Goal: Navigation & Orientation: Find specific page/section

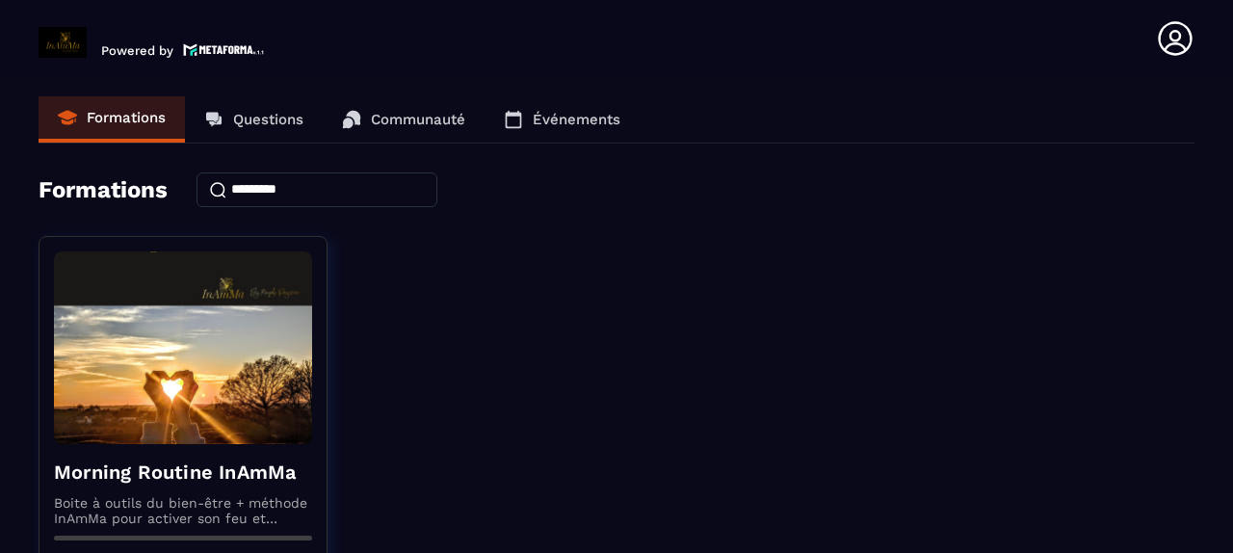
click at [541, 125] on p "Événements" at bounding box center [577, 119] width 88 height 17
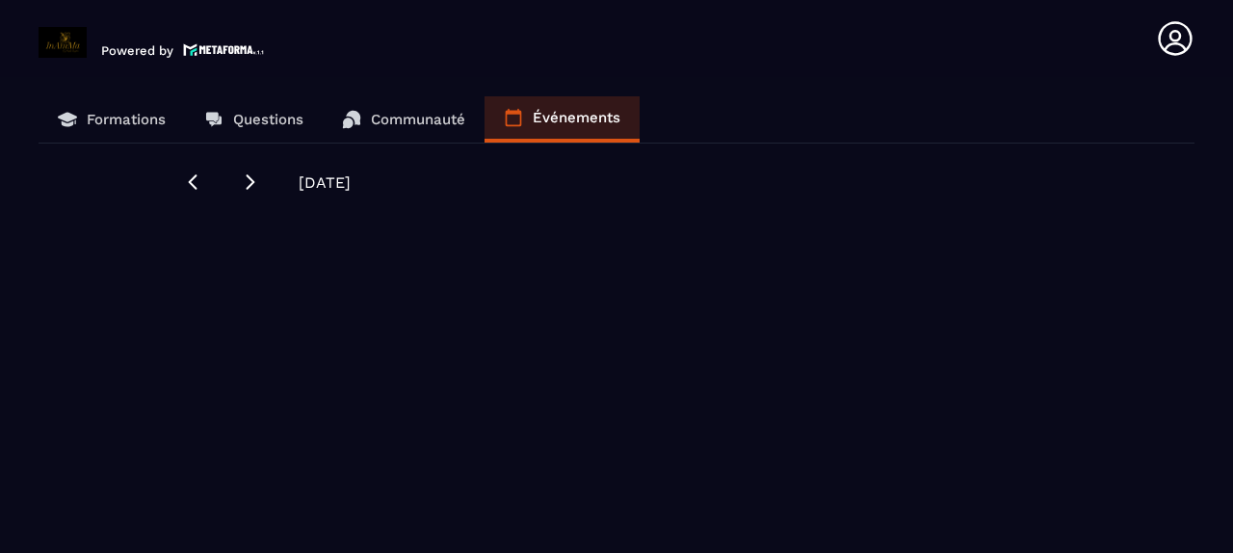
click at [124, 114] on p "Formations" at bounding box center [126, 119] width 79 height 17
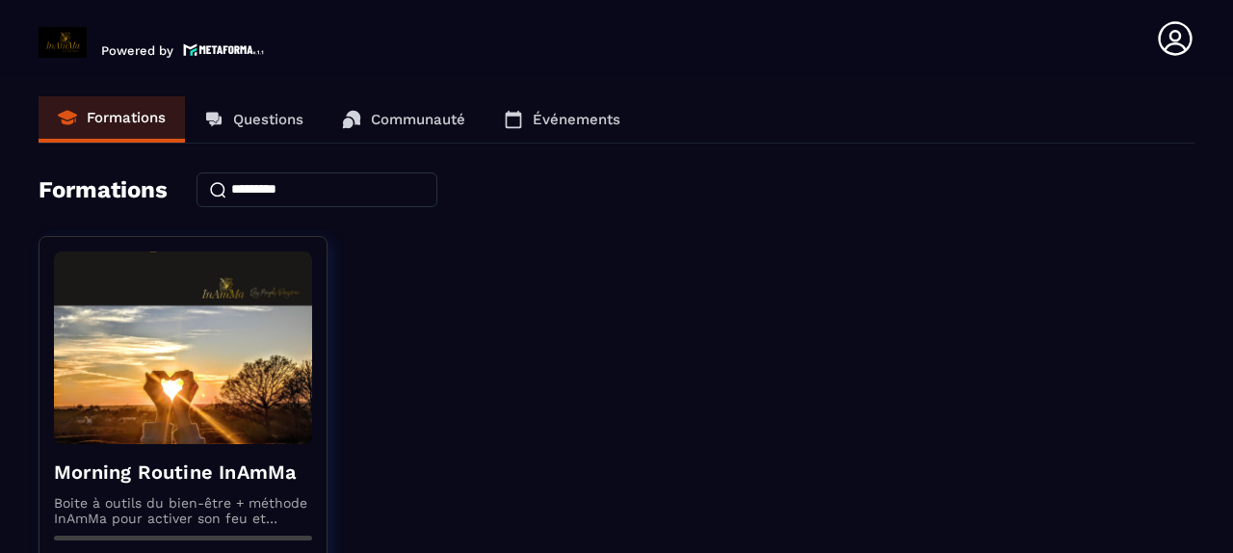
click at [270, 114] on p "Questions" at bounding box center [268, 119] width 70 height 17
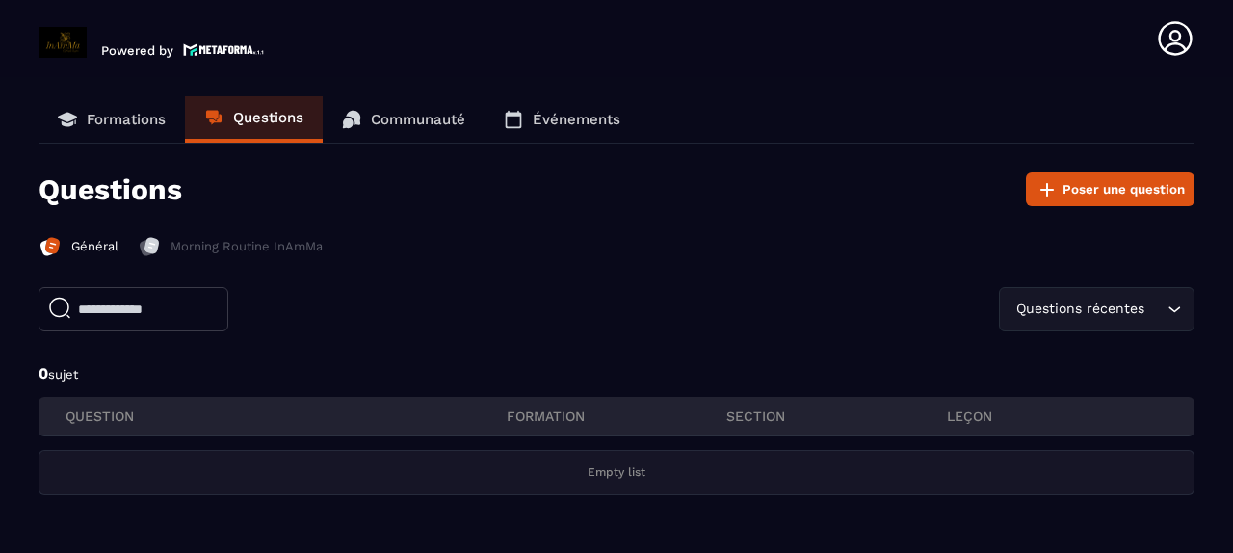
click at [419, 122] on p "Communauté" at bounding box center [418, 119] width 94 height 17
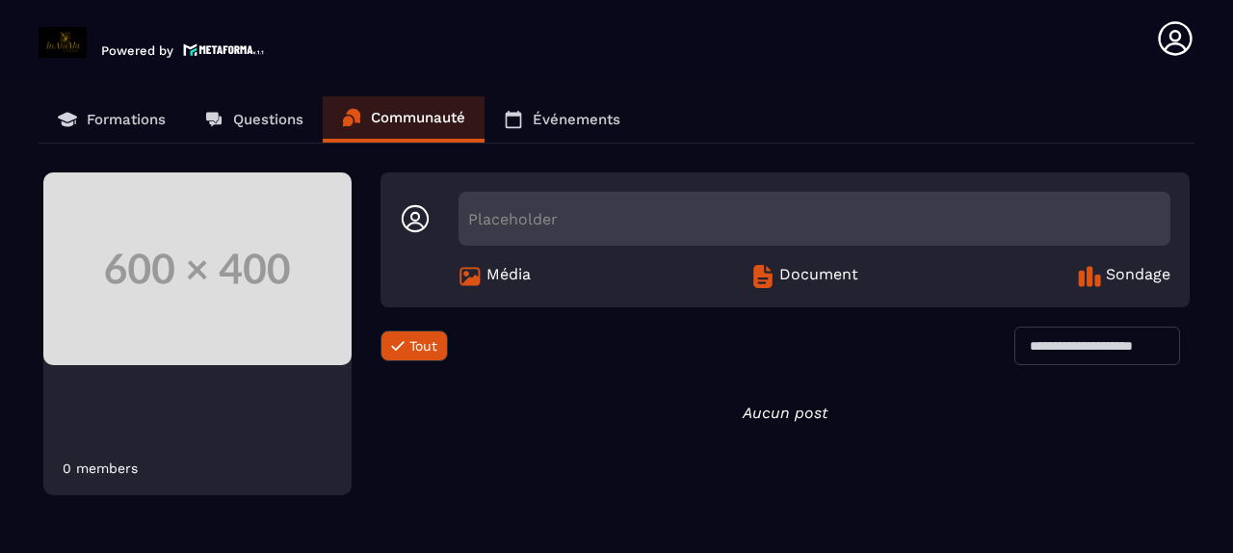
click at [560, 120] on p "Événements" at bounding box center [577, 119] width 88 height 17
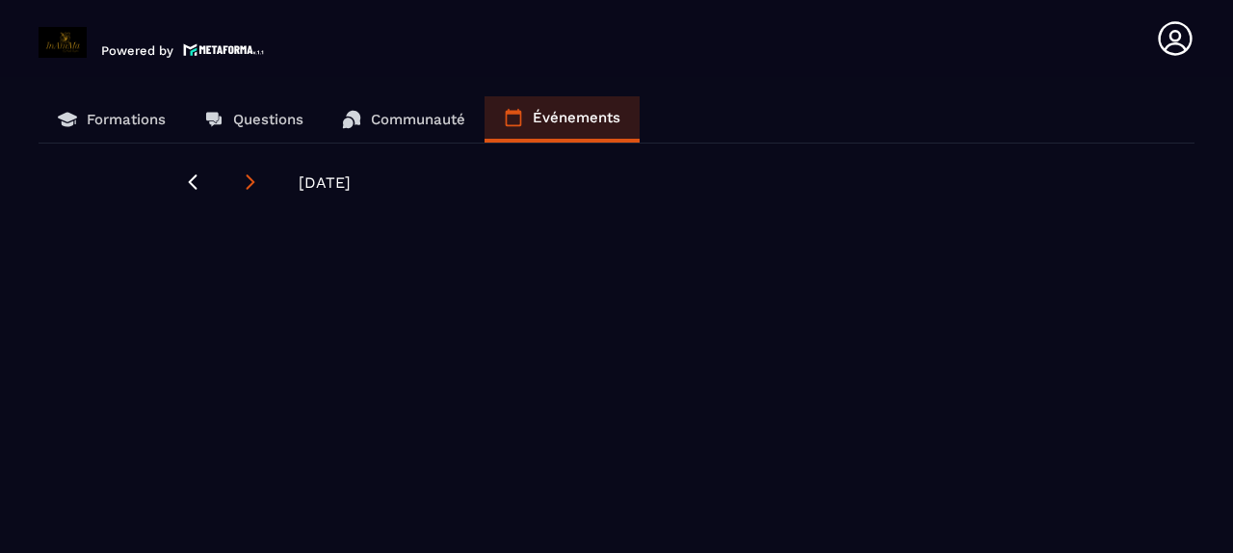
click at [241, 172] on icon at bounding box center [250, 181] width 19 height 19
